Goal: Browse casually

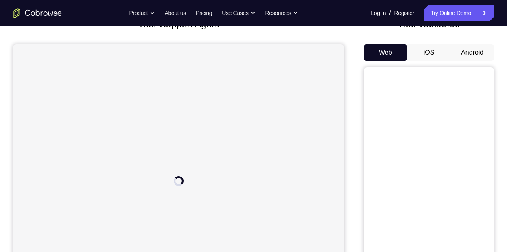
click at [487, 56] on button "Android" at bounding box center [473, 52] width 44 height 16
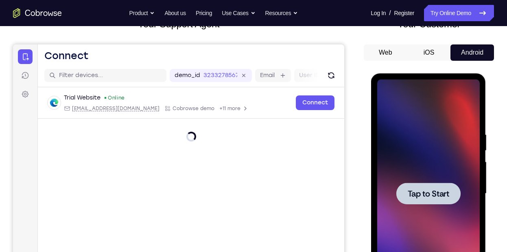
click at [448, 173] on div at bounding box center [428, 193] width 103 height 228
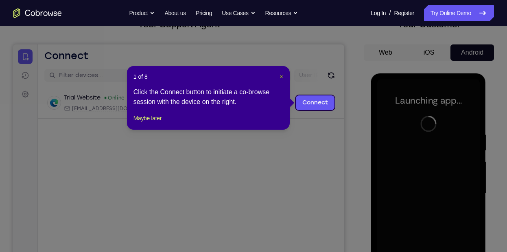
click at [281, 74] on span "×" at bounding box center [281, 76] width 3 height 7
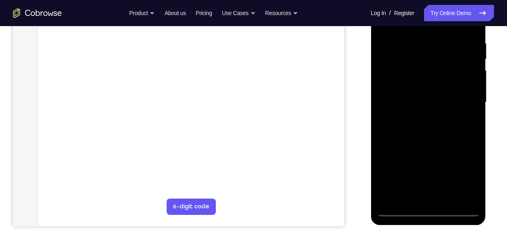
scroll to position [157, 0]
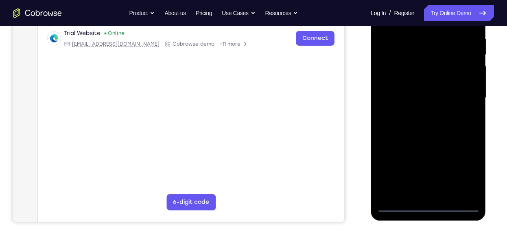
click at [431, 206] on div at bounding box center [428, 98] width 103 height 228
click at [463, 171] on div at bounding box center [428, 98] width 103 height 228
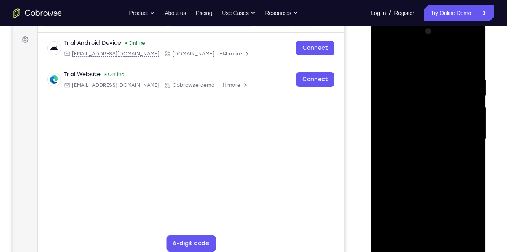
click at [398, 62] on div at bounding box center [428, 139] width 103 height 228
click at [464, 131] on div at bounding box center [428, 139] width 103 height 228
click at [420, 233] on div at bounding box center [428, 139] width 103 height 228
click at [401, 132] on div at bounding box center [428, 139] width 103 height 228
click at [398, 121] on div at bounding box center [428, 139] width 103 height 228
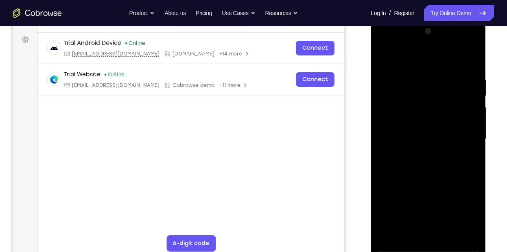
click at [420, 137] on div at bounding box center [428, 139] width 103 height 228
click at [462, 138] on div at bounding box center [428, 139] width 103 height 228
click at [457, 140] on div at bounding box center [428, 139] width 103 height 228
click at [445, 163] on div at bounding box center [428, 139] width 103 height 228
click at [433, 163] on div at bounding box center [428, 139] width 103 height 228
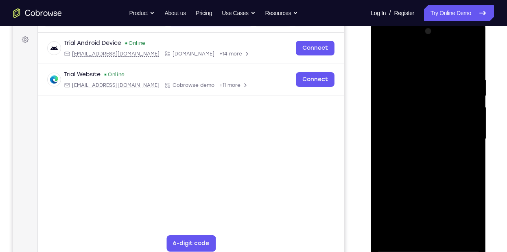
drag, startPoint x: 425, startPoint y: 59, endPoint x: 475, endPoint y: 54, distance: 50.7
click at [475, 54] on div at bounding box center [428, 139] width 103 height 228
click at [424, 161] on div at bounding box center [428, 139] width 103 height 228
click at [434, 176] on div at bounding box center [428, 139] width 103 height 228
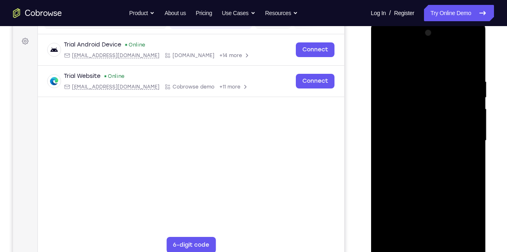
scroll to position [114, 0]
click at [420, 82] on div at bounding box center [428, 141] width 103 height 228
click at [464, 114] on div at bounding box center [428, 141] width 103 height 228
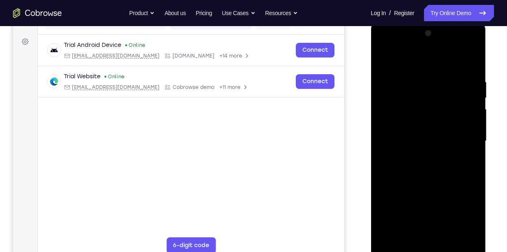
click at [464, 114] on div at bounding box center [428, 141] width 103 height 228
click at [471, 66] on div at bounding box center [428, 141] width 103 height 228
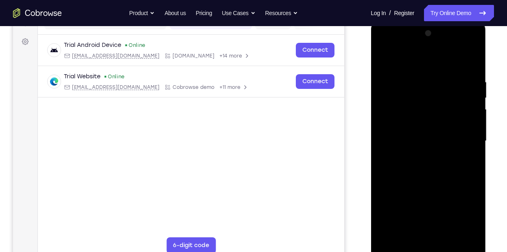
click at [463, 78] on div at bounding box center [428, 141] width 103 height 228
click at [467, 119] on div at bounding box center [428, 141] width 103 height 228
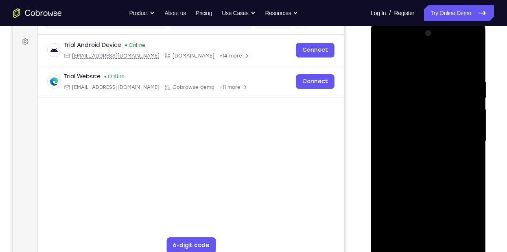
click at [467, 119] on div at bounding box center [428, 141] width 103 height 228
click at [392, 127] on div at bounding box center [428, 141] width 103 height 228
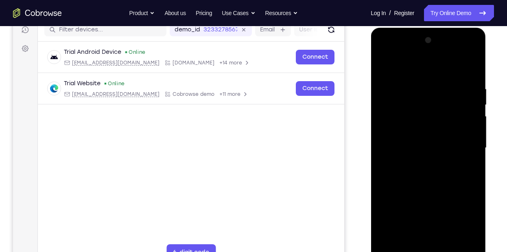
scroll to position [109, 0]
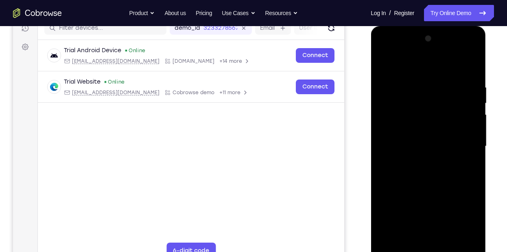
click at [393, 130] on div at bounding box center [428, 146] width 103 height 228
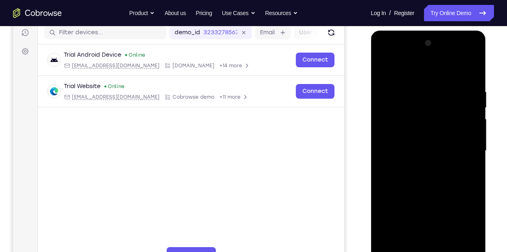
scroll to position [101, 0]
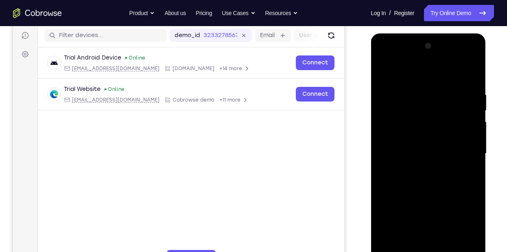
click at [465, 126] on div at bounding box center [428, 153] width 103 height 228
click at [472, 72] on div at bounding box center [428, 153] width 103 height 228
click at [383, 167] on div at bounding box center [428, 153] width 103 height 228
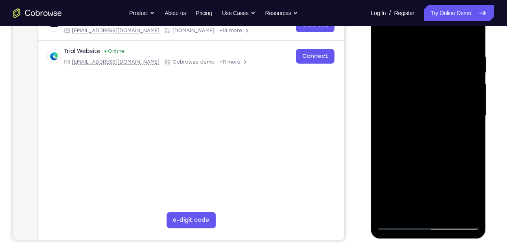
scroll to position [141, 0]
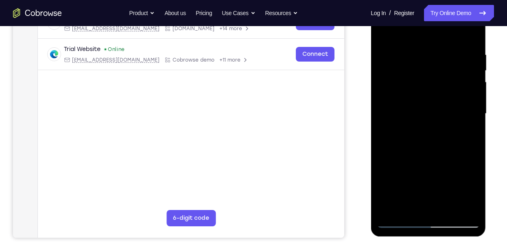
click at [478, 200] on div at bounding box center [428, 114] width 103 height 228
click at [401, 222] on div at bounding box center [428, 114] width 103 height 228
click at [466, 208] on div at bounding box center [428, 114] width 103 height 228
click at [399, 178] on div at bounding box center [428, 114] width 103 height 228
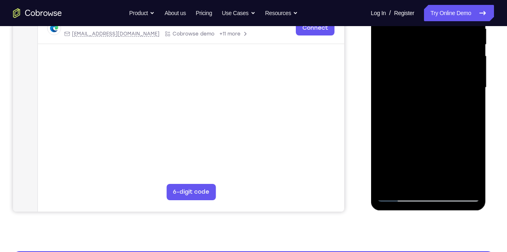
scroll to position [160, 0]
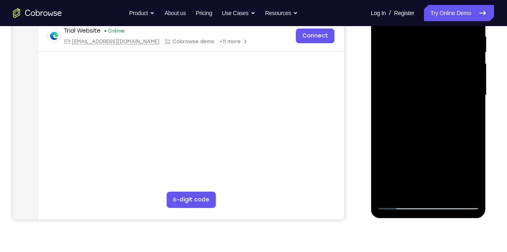
drag, startPoint x: 443, startPoint y: 160, endPoint x: 445, endPoint y: 182, distance: 21.3
click at [445, 182] on div at bounding box center [428, 95] width 103 height 228
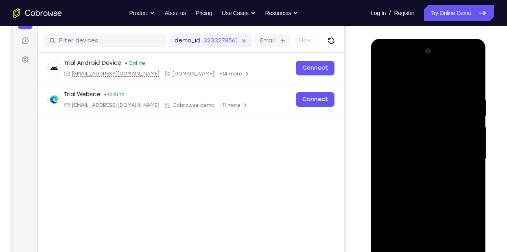
scroll to position [96, 0]
click at [387, 76] on div at bounding box center [428, 159] width 103 height 228
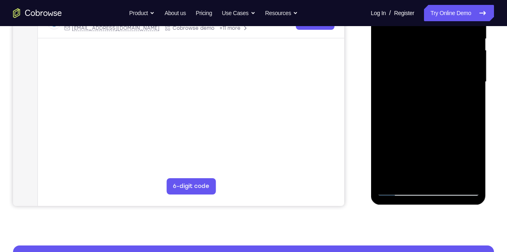
scroll to position [174, 0]
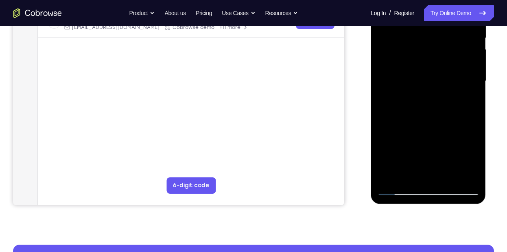
click at [437, 159] on div at bounding box center [428, 81] width 103 height 228
click at [473, 81] on div at bounding box center [428, 81] width 103 height 228
click at [474, 81] on div at bounding box center [428, 81] width 103 height 228
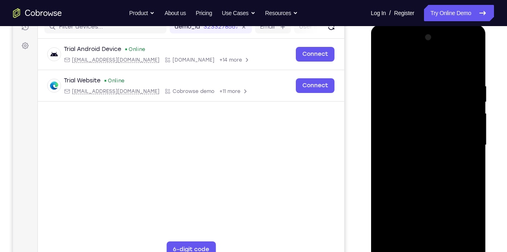
scroll to position [102, 0]
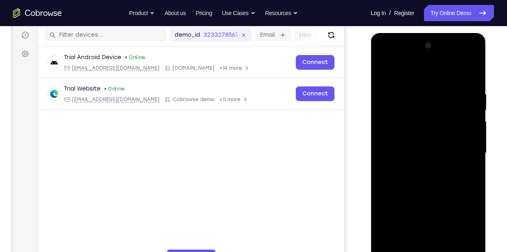
click at [385, 71] on div at bounding box center [428, 153] width 103 height 228
drag, startPoint x: 446, startPoint y: 163, endPoint x: 444, endPoint y: 114, distance: 49.7
click at [444, 114] on div at bounding box center [428, 153] width 103 height 228
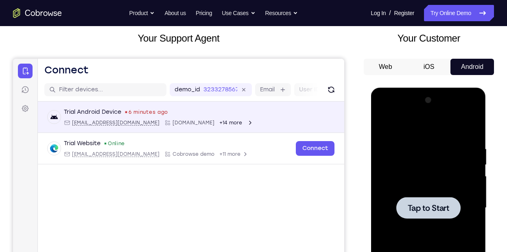
scroll to position [47, 0]
